Goal: Information Seeking & Learning: Learn about a topic

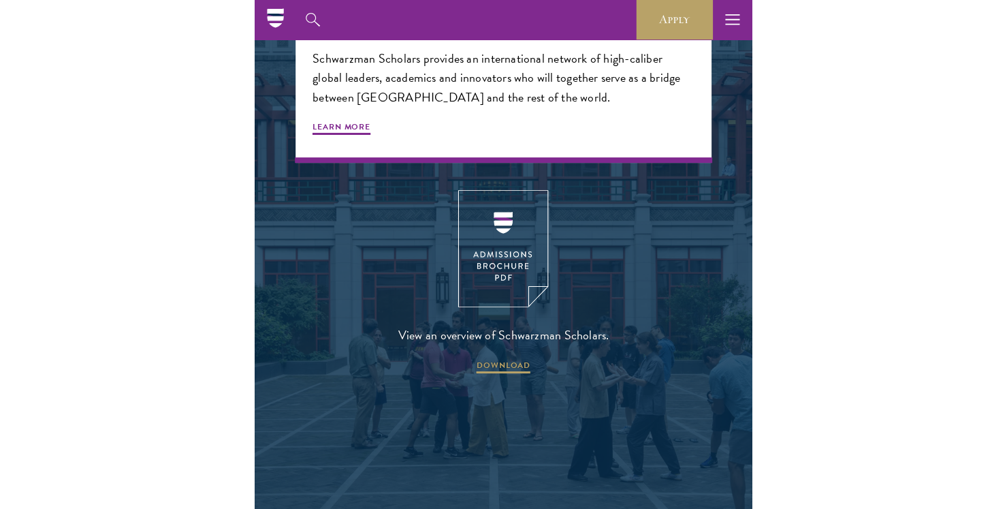
scroll to position [2449, 0]
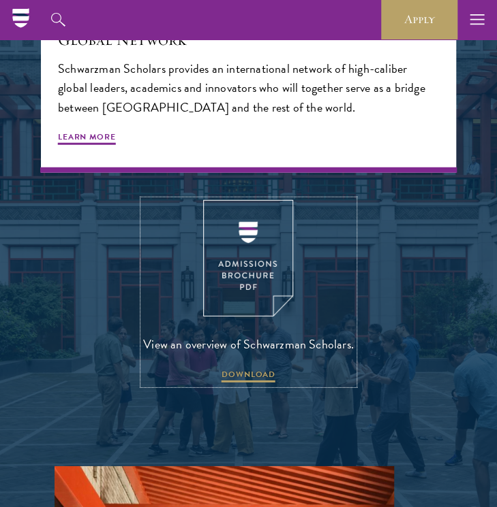
click at [277, 257] on img at bounding box center [248, 258] width 90 height 116
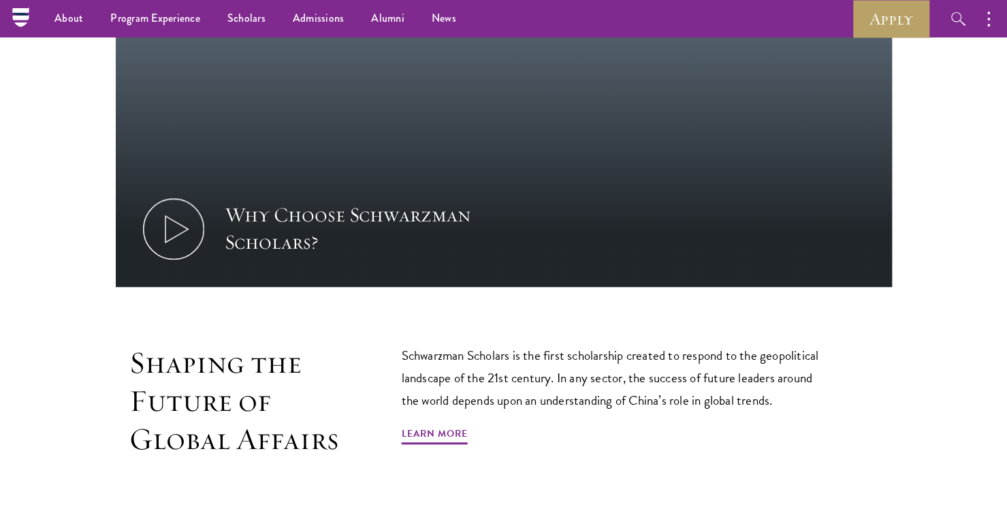
scroll to position [197, 0]
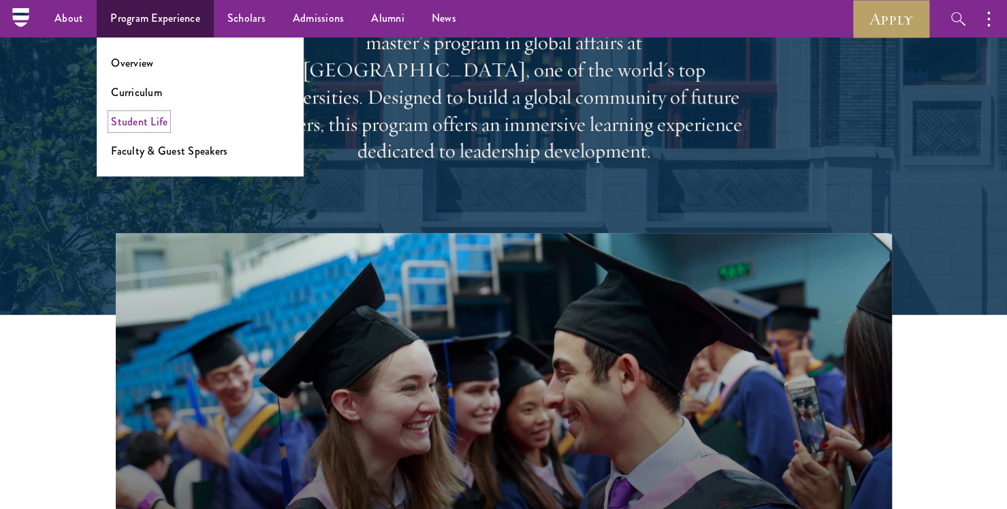
click at [143, 124] on link "Student Life" at bounding box center [139, 122] width 57 height 16
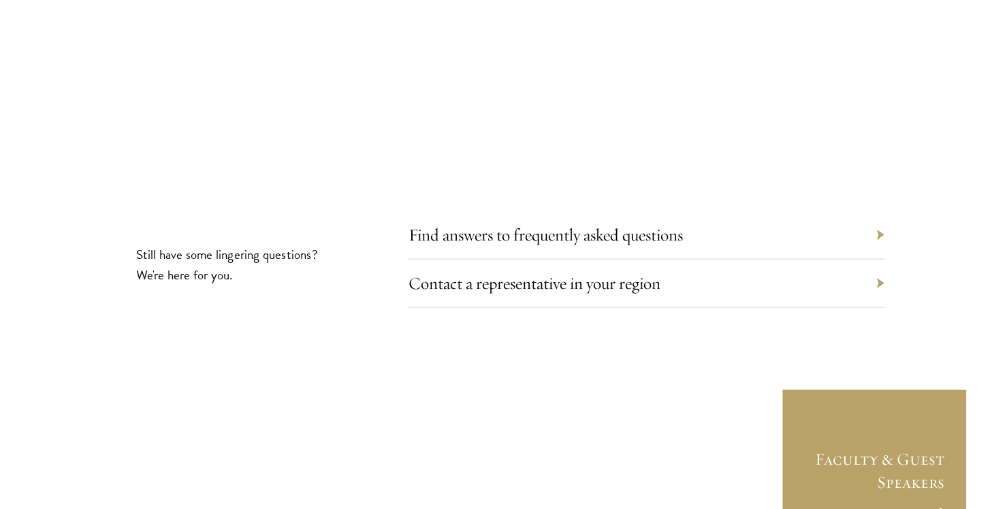
scroll to position [4434, 0]
click at [886, 219] on section "Still have some lingering questions? We're here for you. Find answers to freque…" at bounding box center [503, 341] width 1007 height 244
click at [635, 222] on link "Find answers to frequently asked questions" at bounding box center [555, 232] width 275 height 21
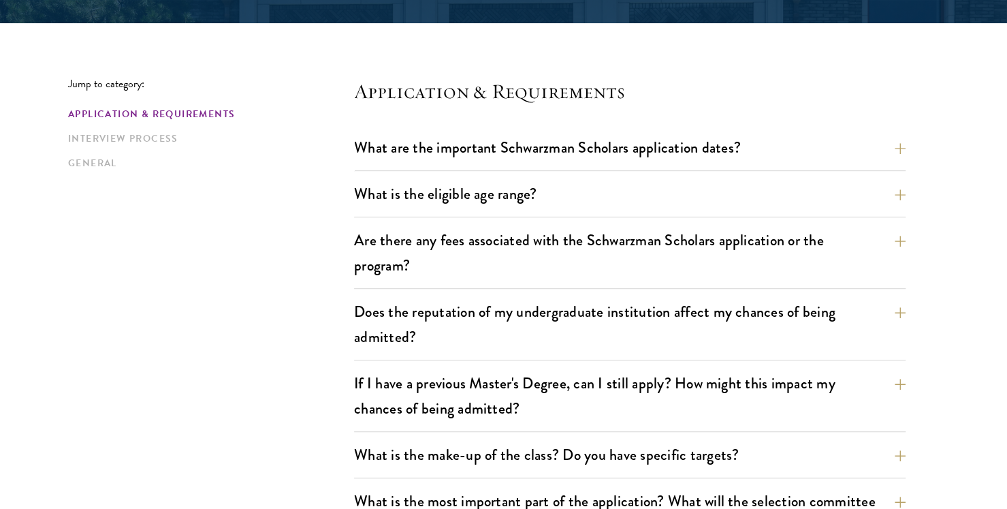
scroll to position [330, 0]
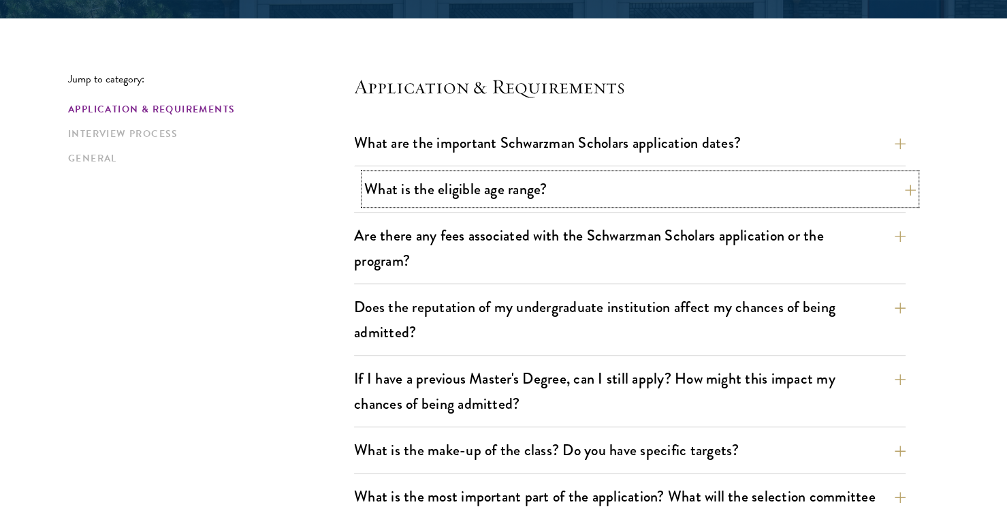
click at [507, 187] on button "What is the eligible age range?" at bounding box center [640, 189] width 552 height 31
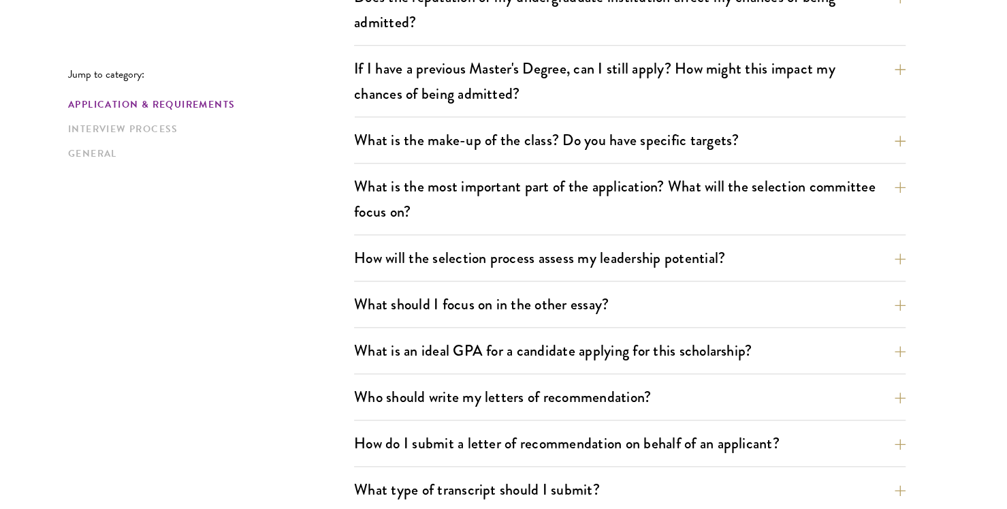
scroll to position [735, 0]
click at [911, 184] on button "What is the most important part of the application? What will the selection com…" at bounding box center [640, 198] width 552 height 56
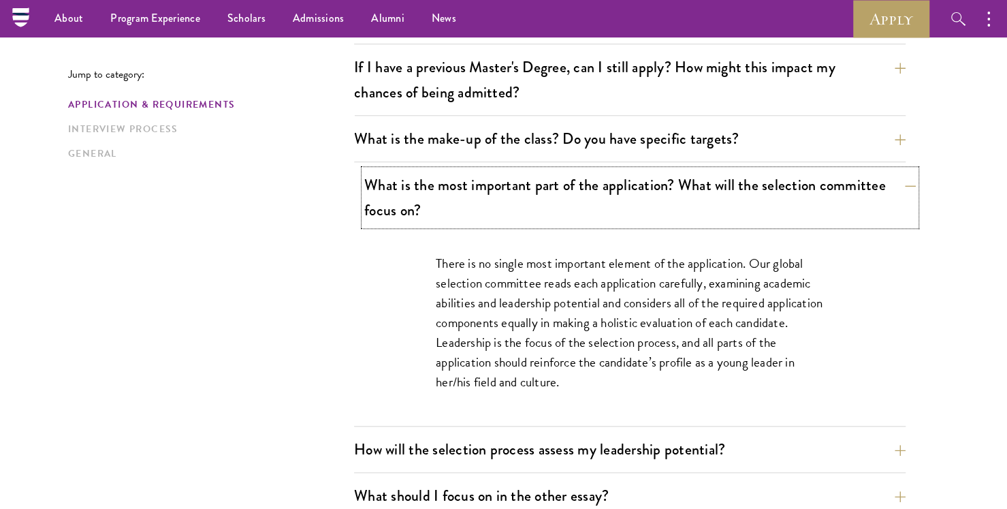
scroll to position [641, 0]
click at [871, 201] on button "What is the most important part of the application? What will the selection com…" at bounding box center [640, 198] width 552 height 56
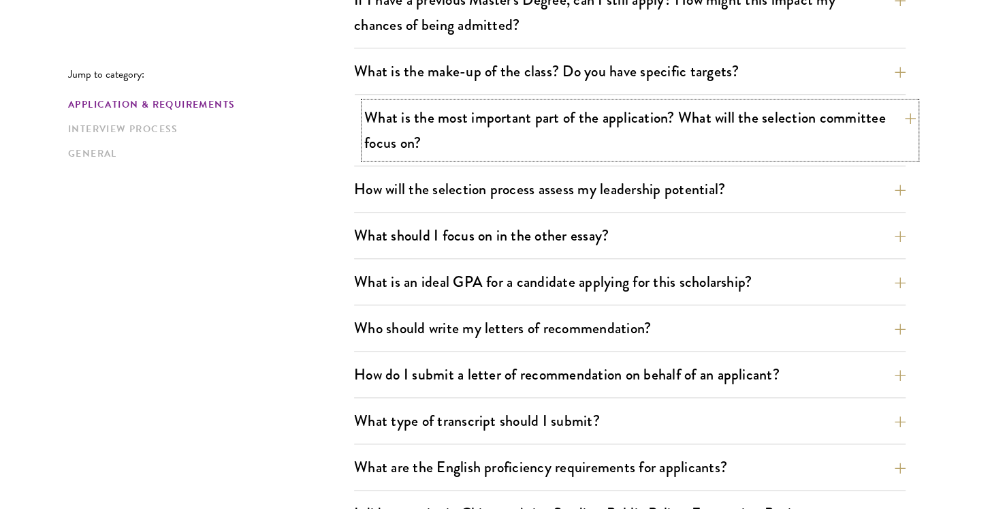
scroll to position [714, 0]
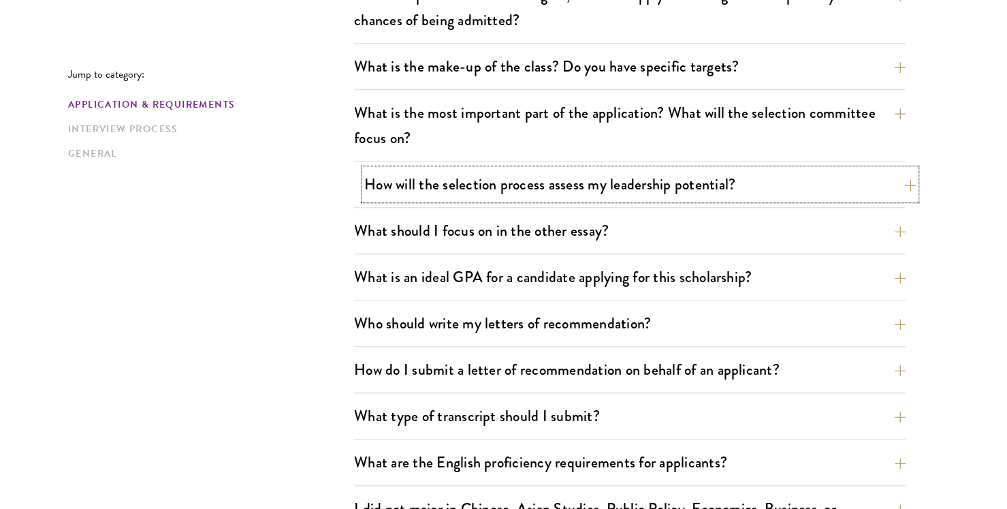
click at [804, 188] on button "How will the selection process assess my leadership potential?" at bounding box center [640, 184] width 552 height 31
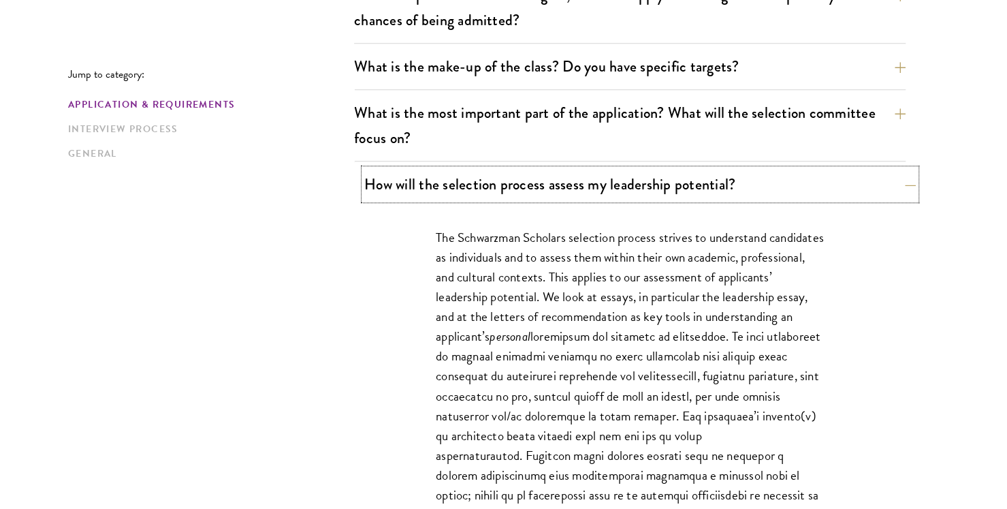
click at [804, 188] on button "How will the selection process assess my leadership potential?" at bounding box center [640, 184] width 552 height 31
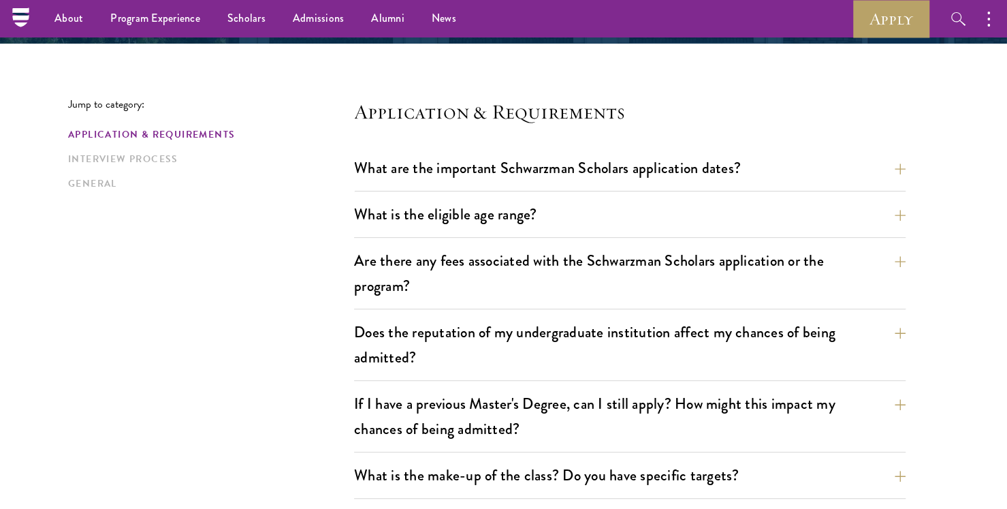
scroll to position [226, 0]
